Goal: Navigation & Orientation: Find specific page/section

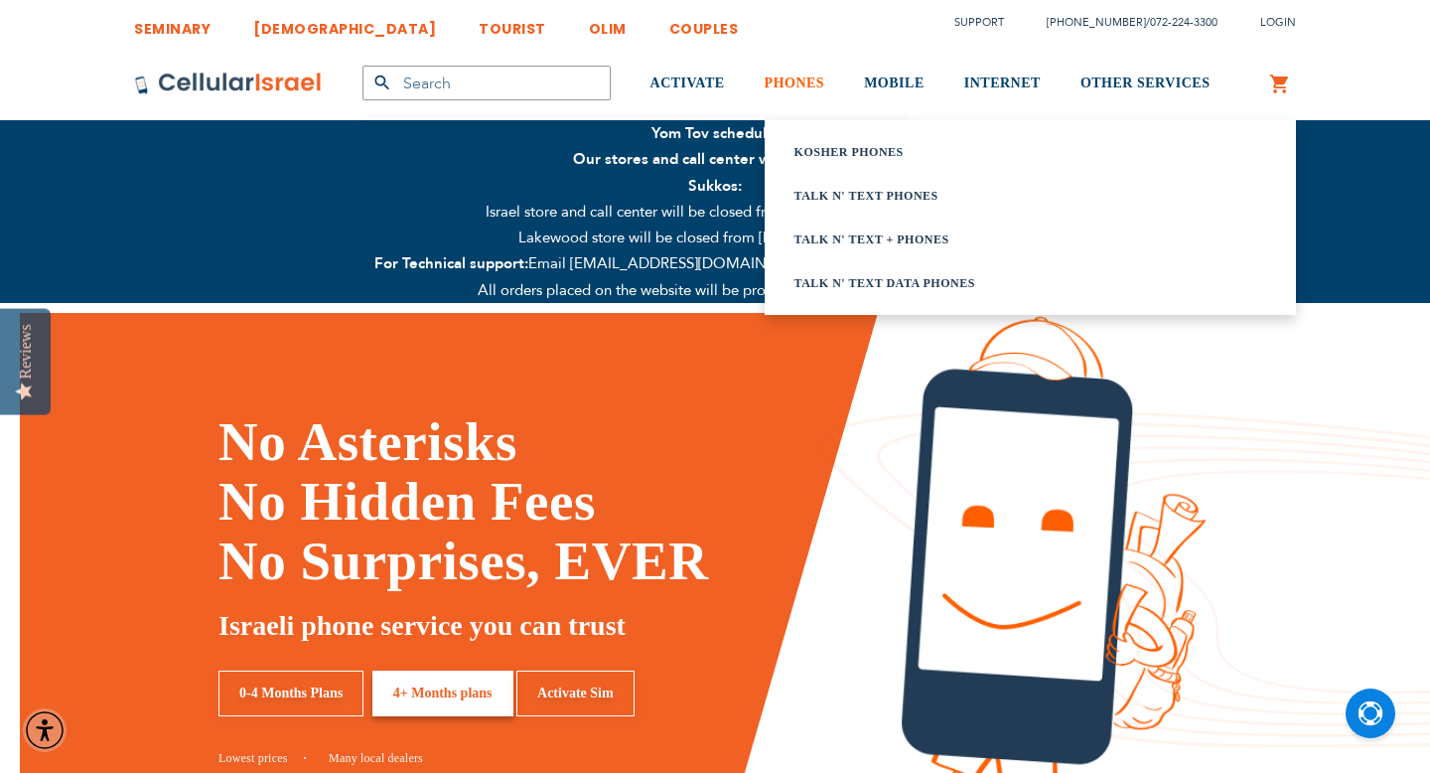
click at [795, 76] on span "PHONES" at bounding box center [795, 82] width 61 height 15
click at [860, 151] on link "Kosher Phones" at bounding box center [1006, 152] width 422 height 20
